Goal: Task Accomplishment & Management: Manage account settings

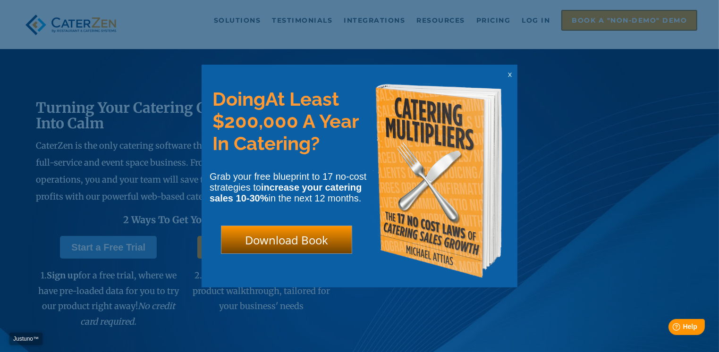
click at [508, 74] on div "x" at bounding box center [509, 74] width 15 height 9
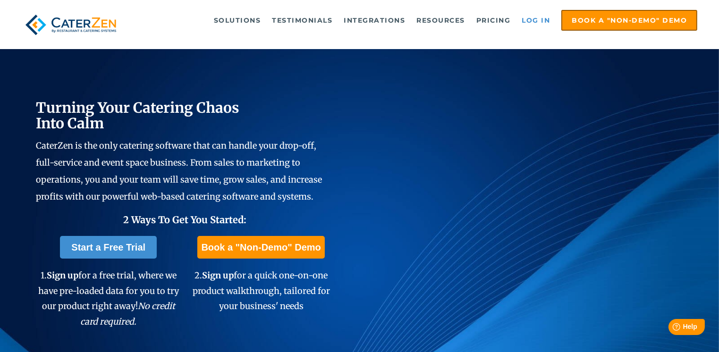
click at [531, 20] on link "Log in" at bounding box center [536, 20] width 38 height 19
click at [542, 20] on link "Log in" at bounding box center [536, 20] width 38 height 19
click at [531, 15] on link "Log in" at bounding box center [536, 20] width 38 height 19
click at [530, 18] on link "Log in" at bounding box center [536, 20] width 38 height 19
click at [528, 18] on link "Log in" at bounding box center [536, 20] width 38 height 19
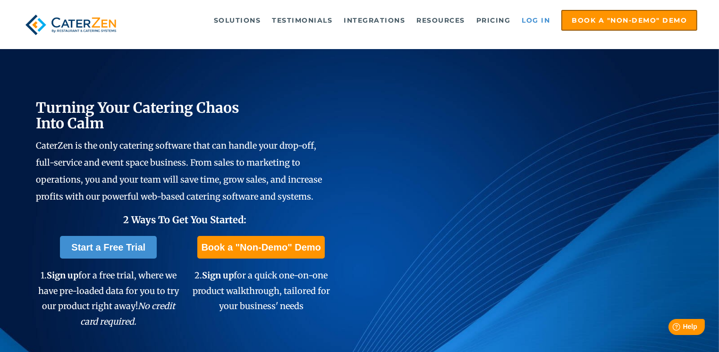
click at [536, 16] on link "Log in" at bounding box center [536, 20] width 38 height 19
